Goal: Navigation & Orientation: Find specific page/section

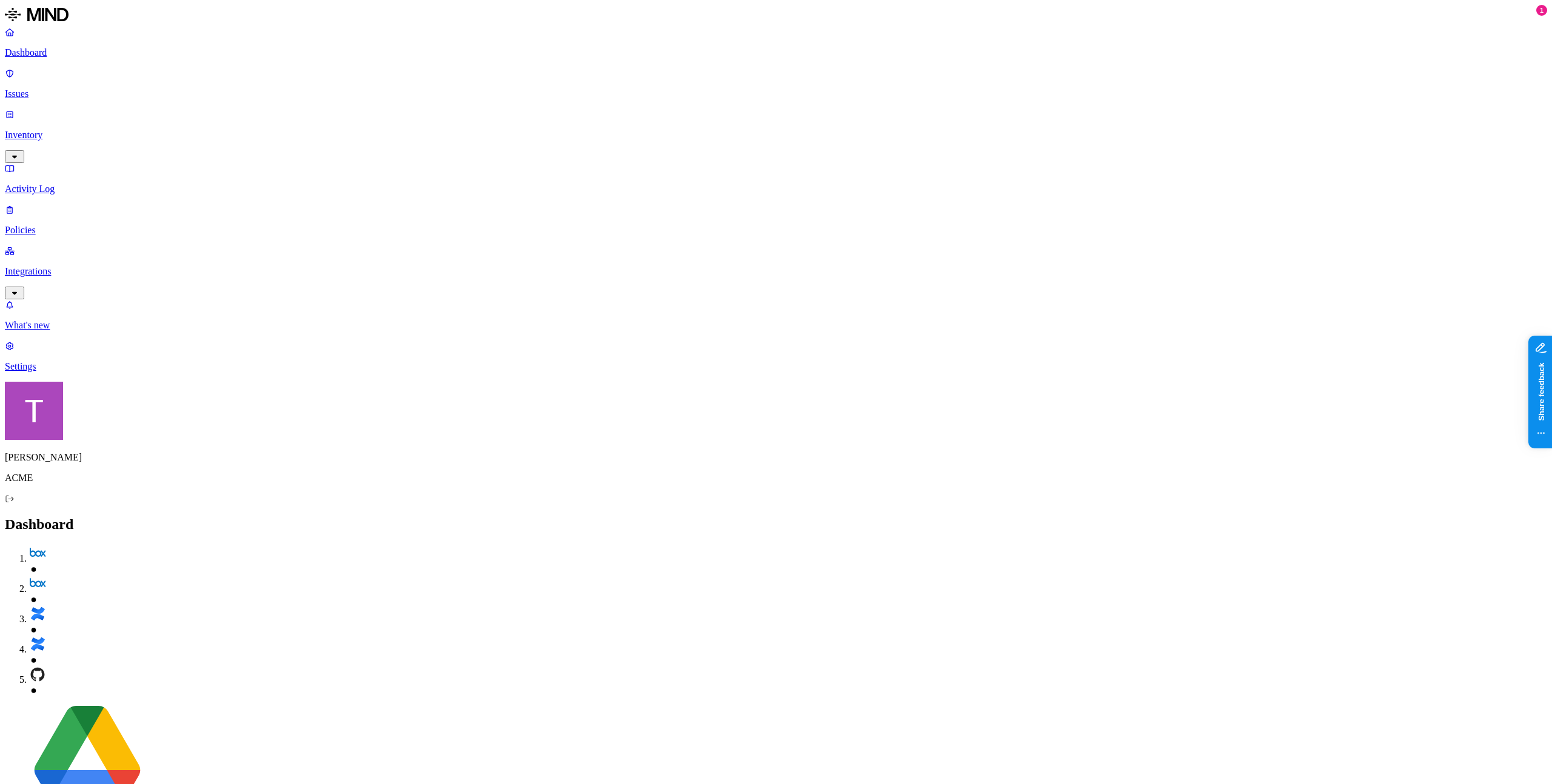
click at [45, 130] on p "Inventory" at bounding box center [776, 135] width 1542 height 11
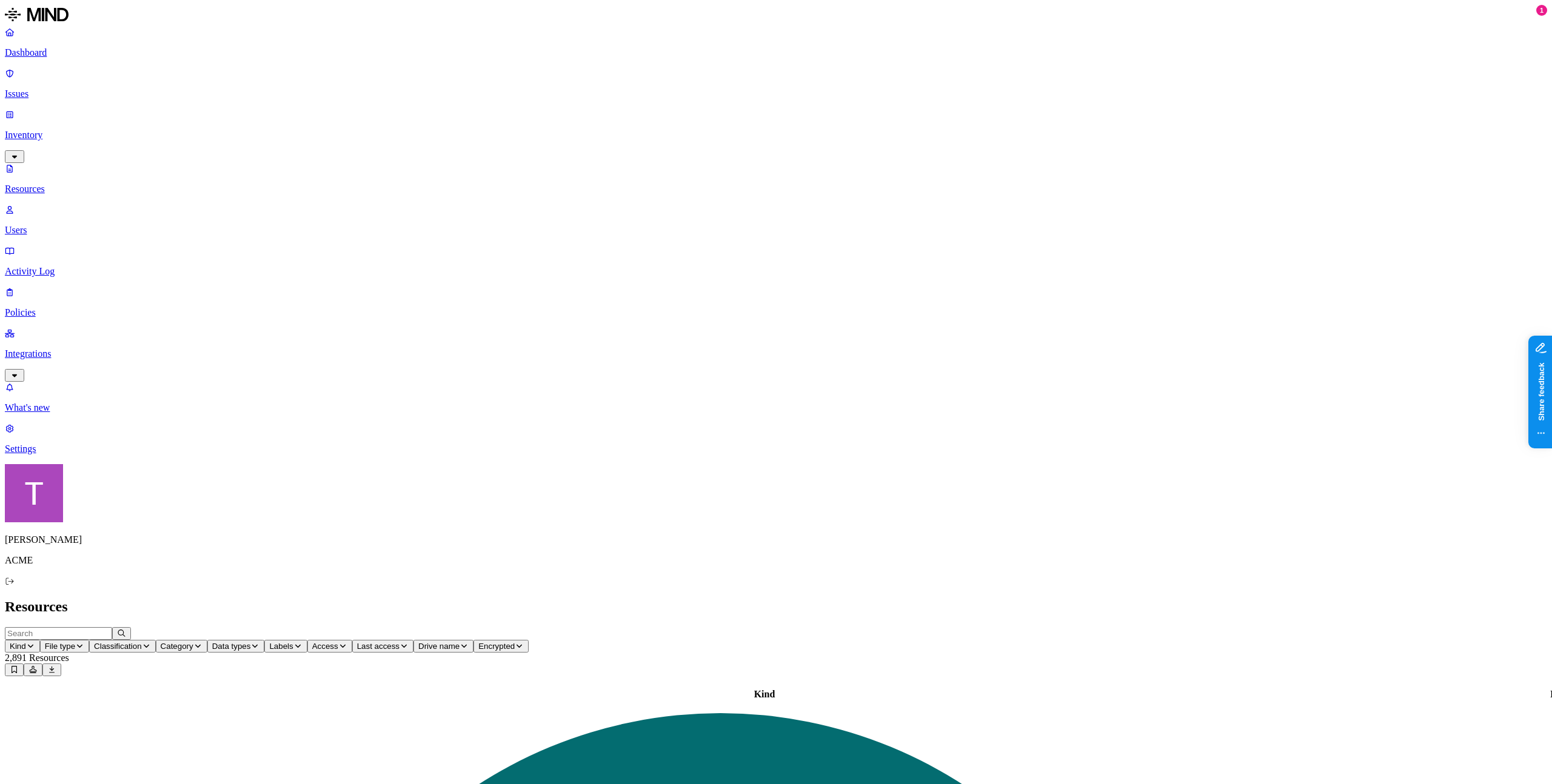
click at [1137, 599] on h2 "Resources" at bounding box center [776, 607] width 1542 height 17
